Goal: Register for event/course

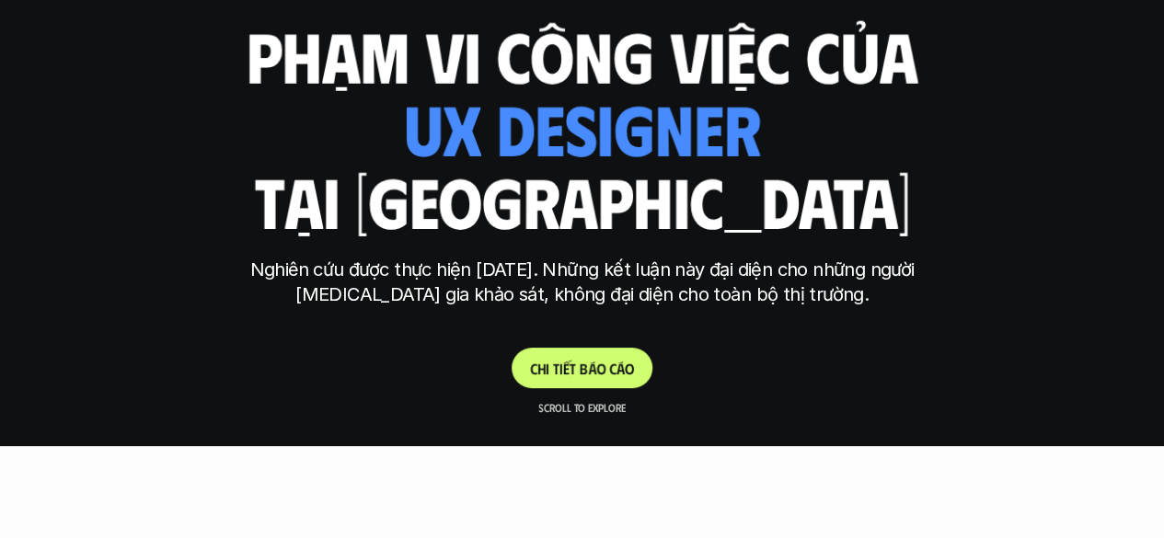
click at [534, 356] on link "C h i t i ế t b á o c á o" at bounding box center [581, 368] width 141 height 40
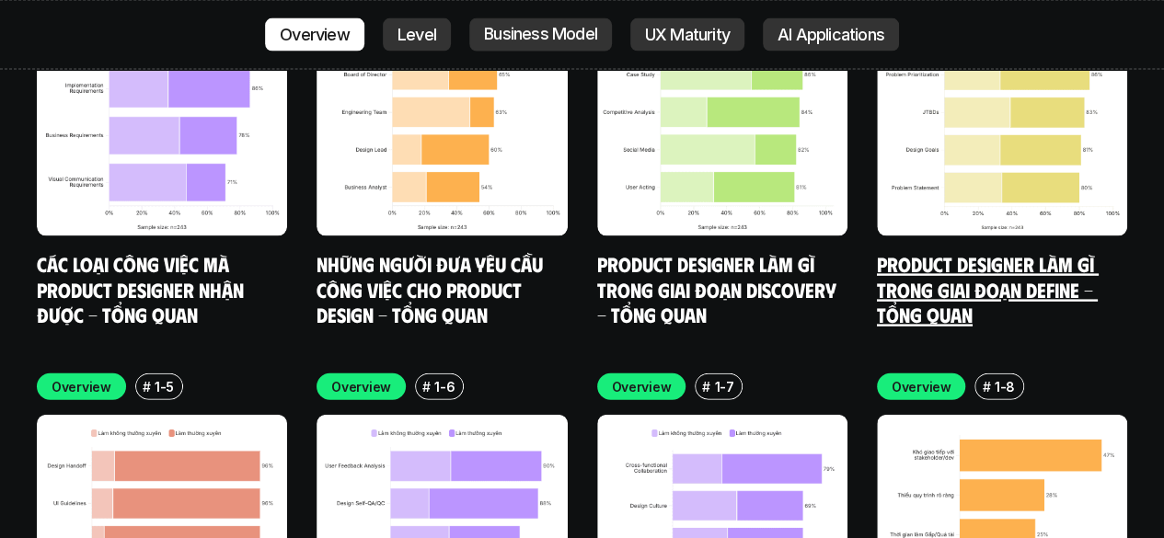
scroll to position [5785, 0]
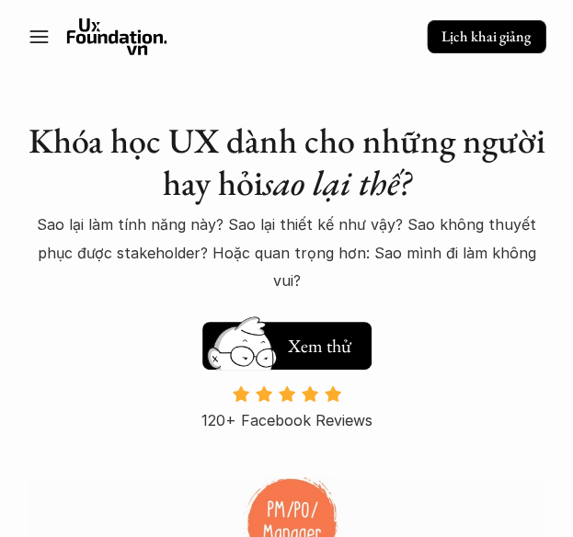
click at [466, 37] on p "Lịch khai giảng" at bounding box center [485, 37] width 89 height 19
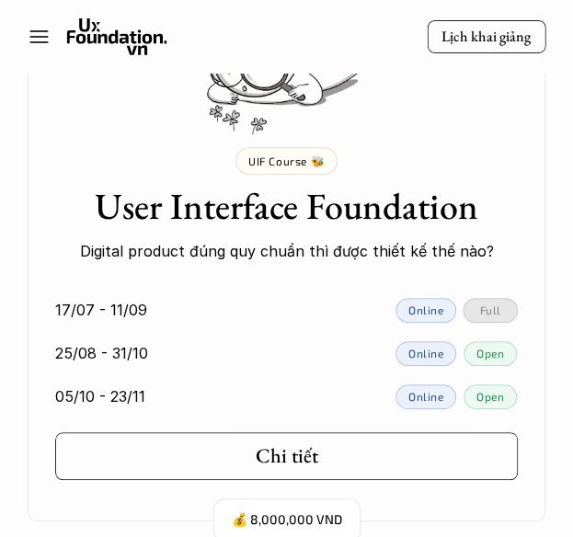
scroll to position [1850, 0]
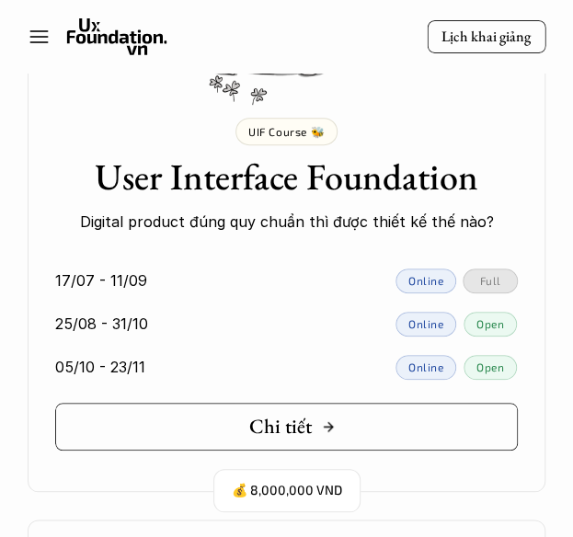
click at [309, 415] on h5 "Chi tiết" at bounding box center [280, 427] width 63 height 24
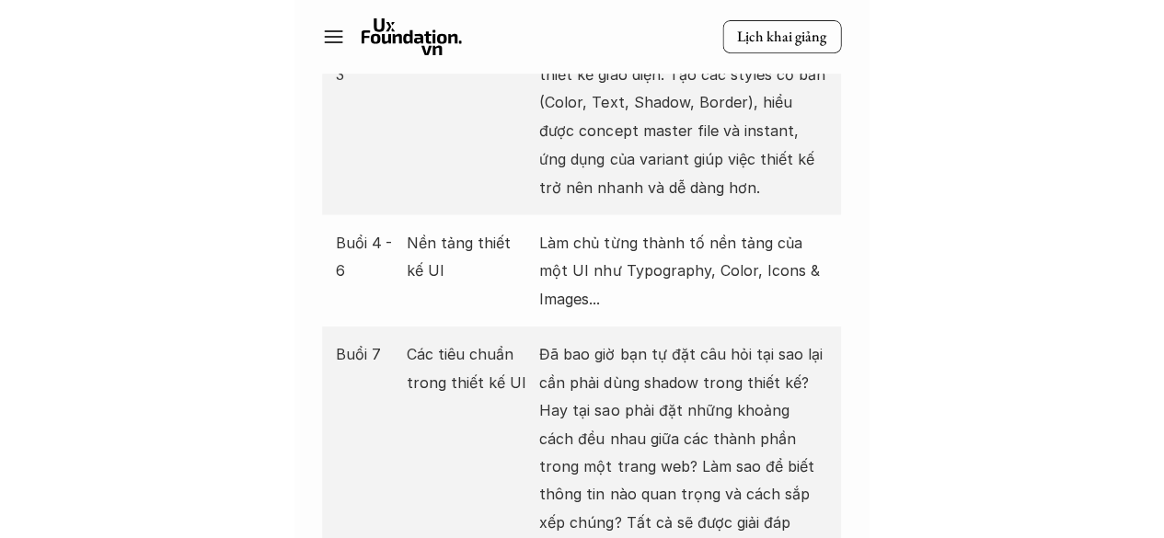
scroll to position [4231, 0]
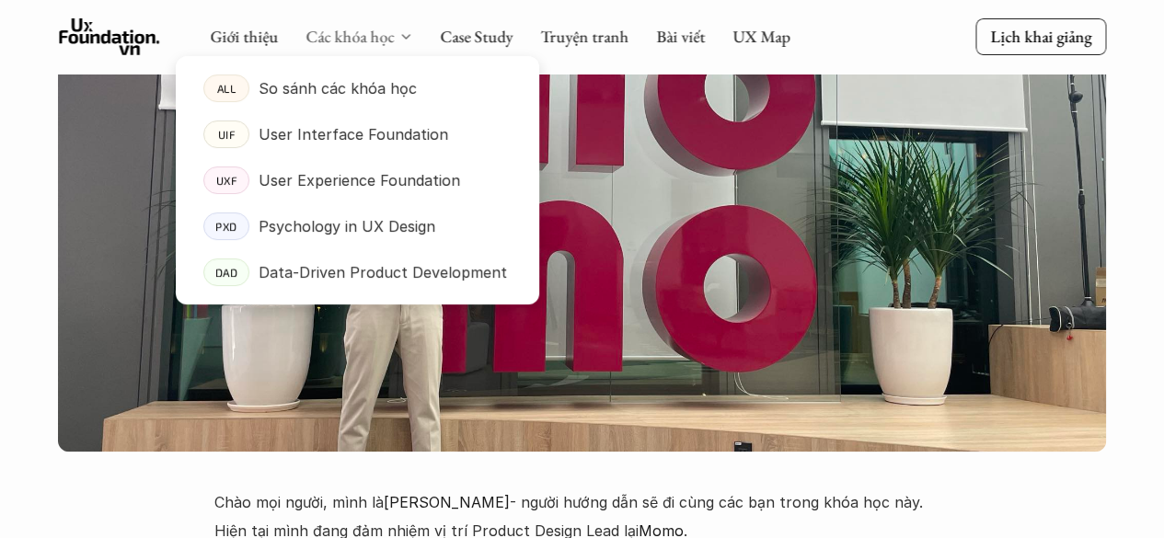
click at [343, 41] on link "Các khóa học" at bounding box center [349, 36] width 88 height 21
click at [318, 185] on p "User Experience Foundation" at bounding box center [358, 180] width 201 height 28
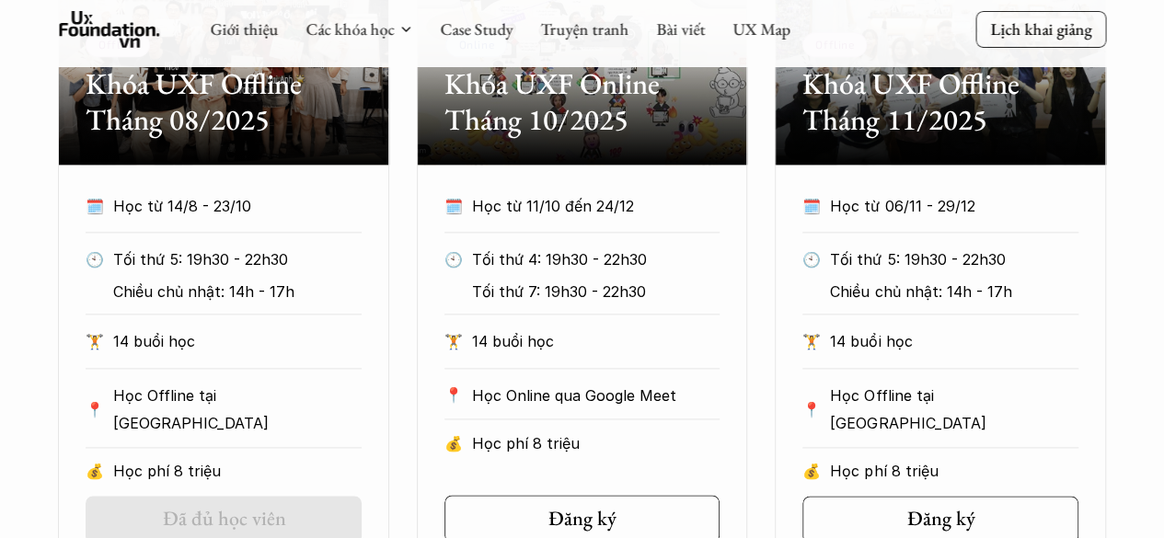
scroll to position [1104, 0]
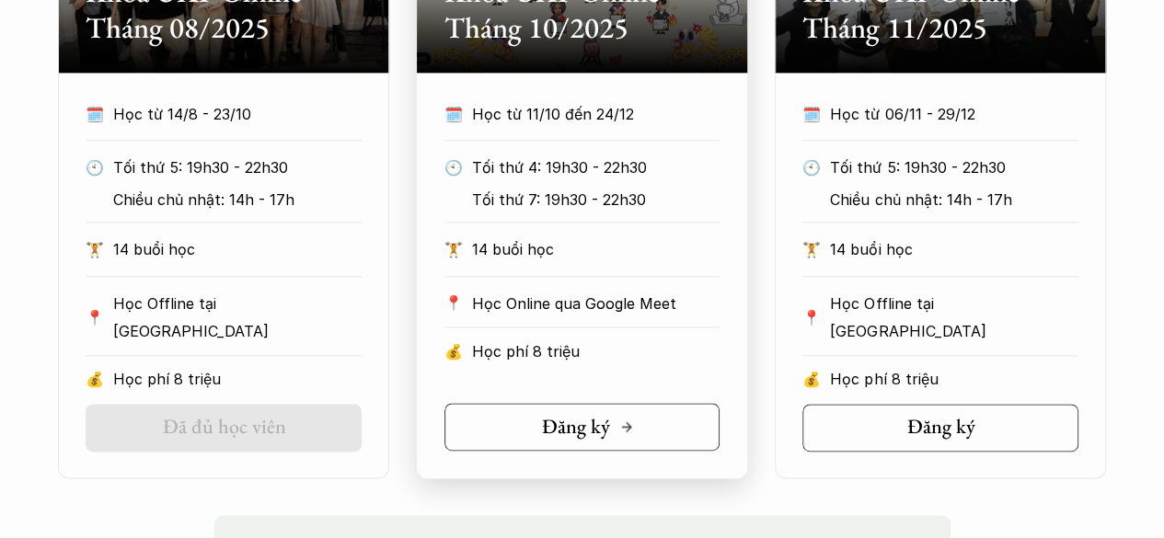
click at [572, 434] on div "Đăng ký" at bounding box center [588, 427] width 92 height 24
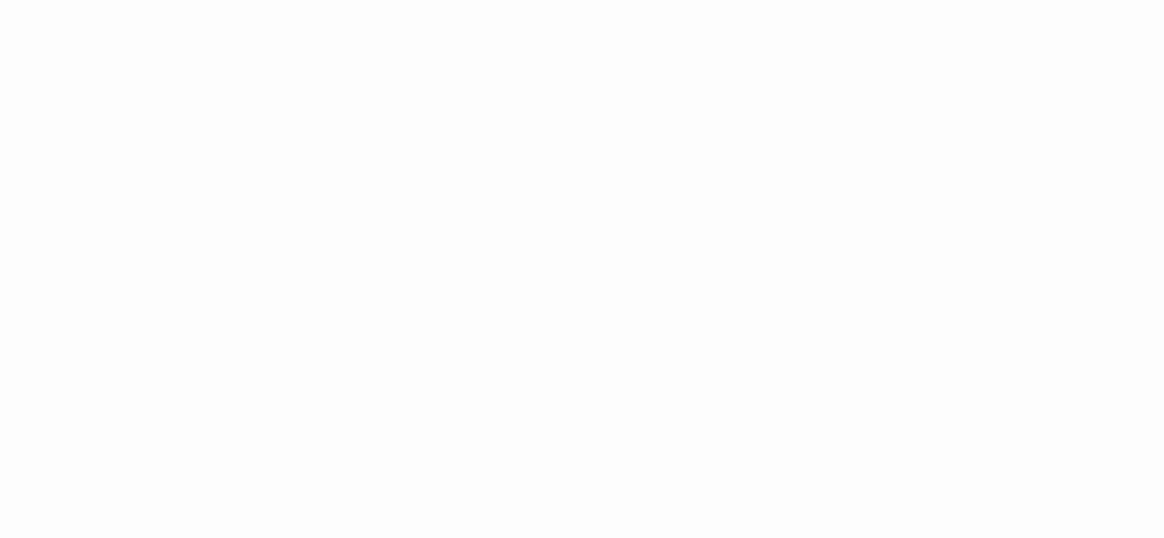
scroll to position [1012, 0]
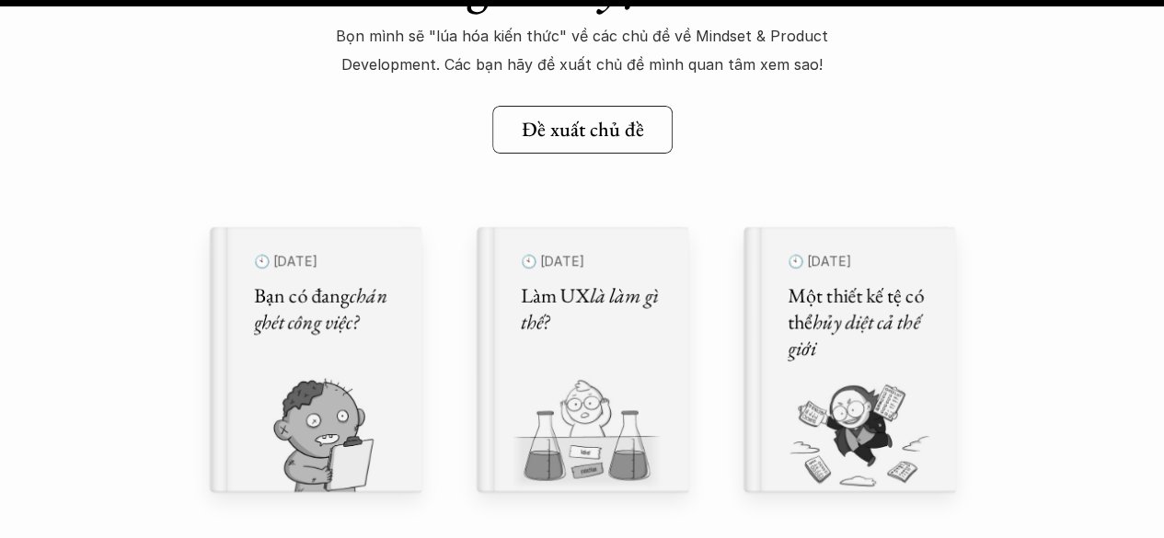
scroll to position [20971, 0]
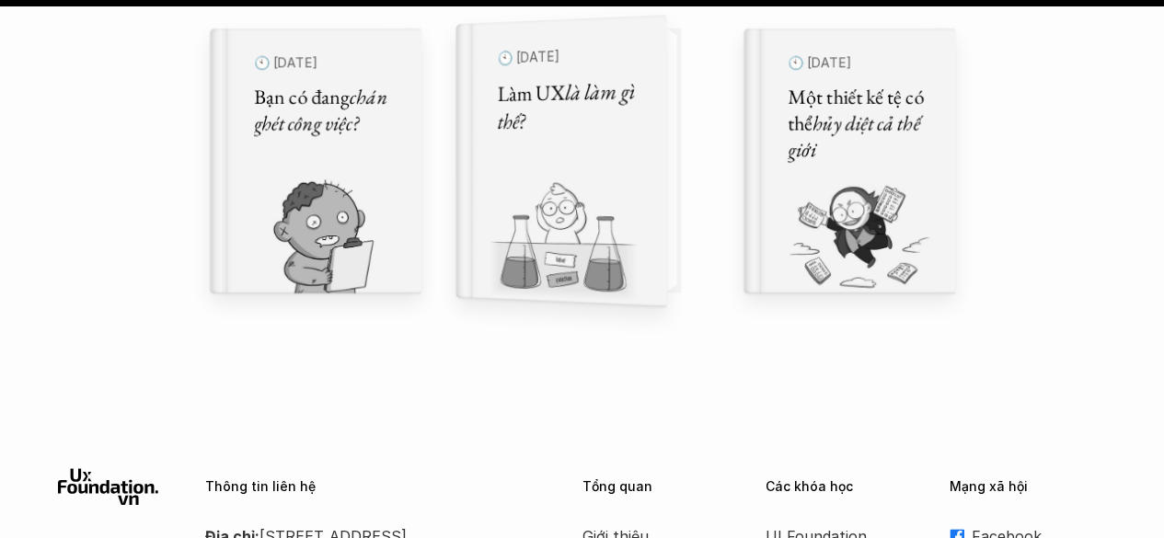
click at [591, 135] on div "🕙 27 thg 6, 2024 Làm UX là làm gì thế?" at bounding box center [569, 161] width 145 height 242
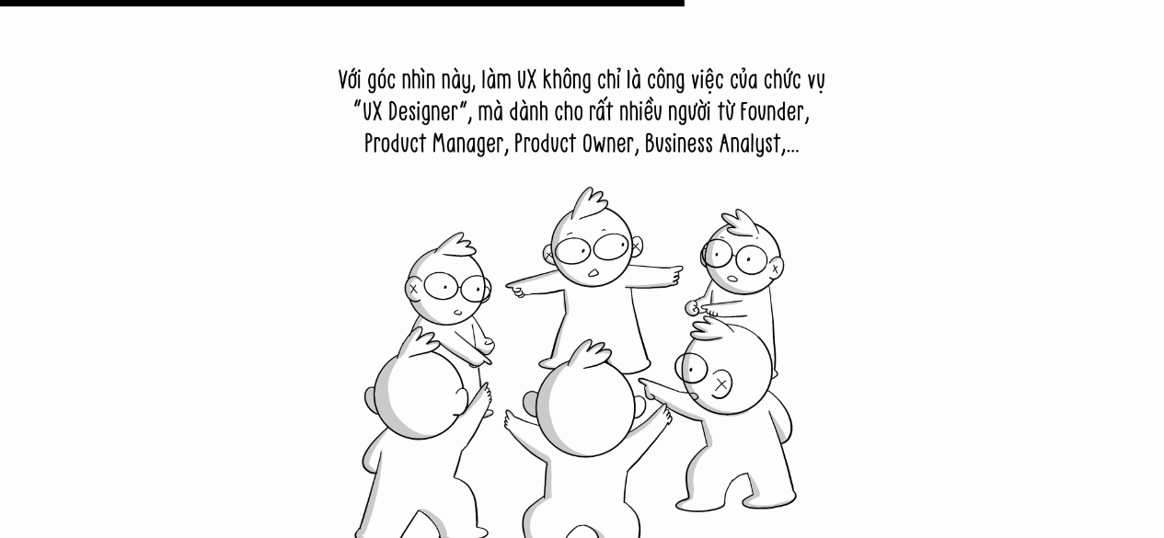
scroll to position [12325, 0]
